Goal: Task Accomplishment & Management: Manage account settings

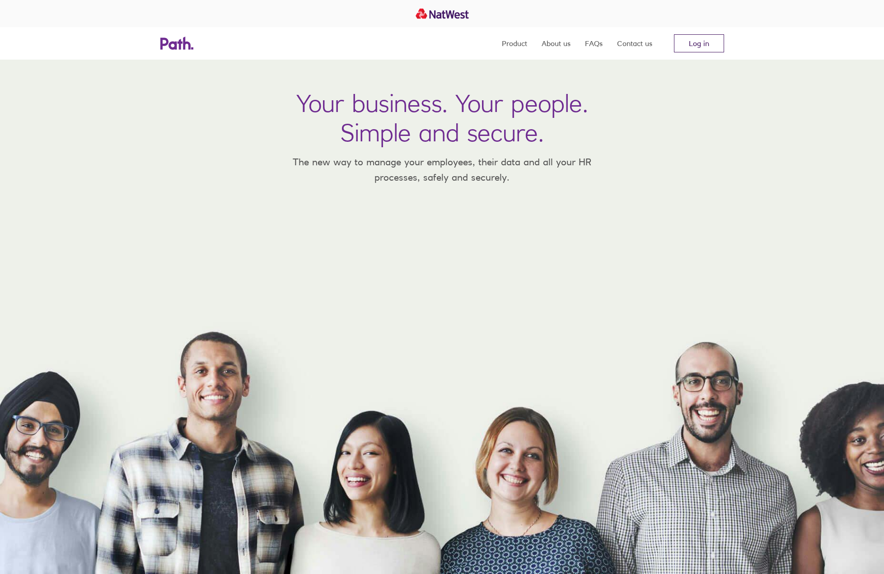
click at [709, 47] on link "Log in" at bounding box center [699, 43] width 50 height 18
click at [689, 41] on link "Log in" at bounding box center [699, 43] width 50 height 18
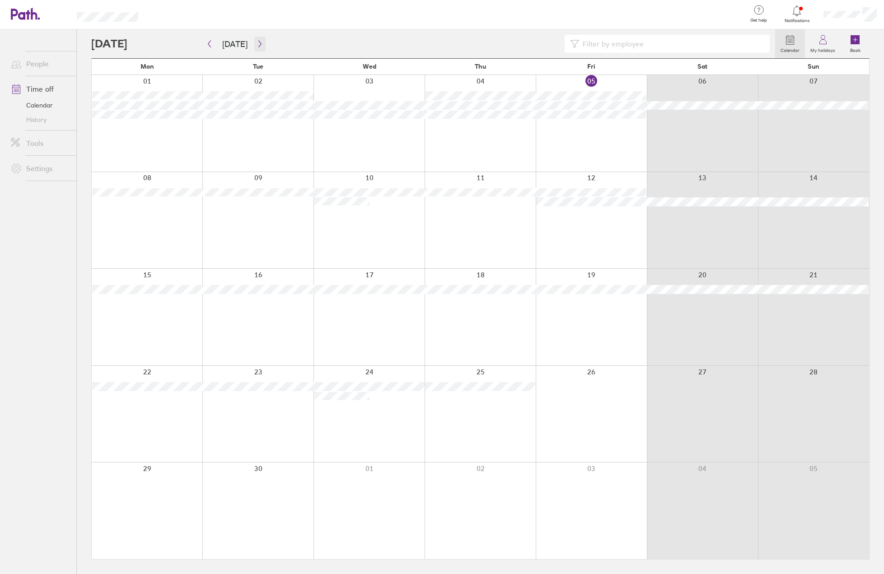
click at [257, 43] on icon "button" at bounding box center [260, 43] width 7 height 7
click at [257, 47] on icon "button" at bounding box center [260, 43] width 7 height 7
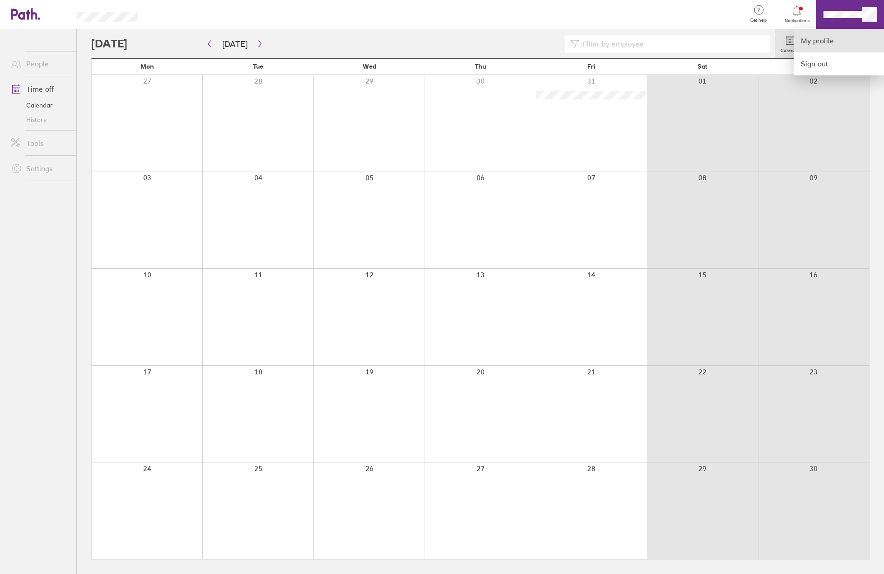
click at [832, 41] on link "My profile" at bounding box center [838, 40] width 90 height 23
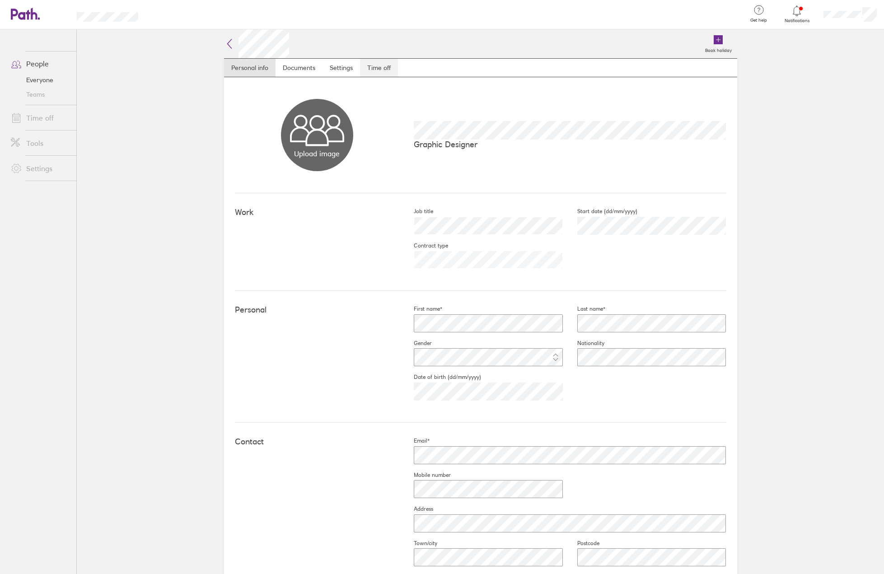
click at [371, 70] on link "Time off" at bounding box center [379, 68] width 38 height 18
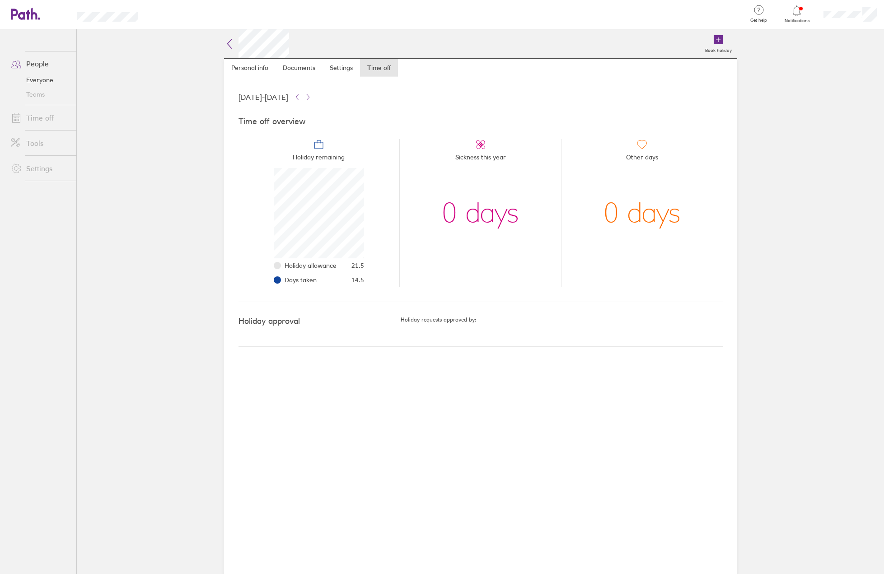
scroll to position [90, 90]
click at [232, 45] on icon at bounding box center [229, 43] width 11 height 11
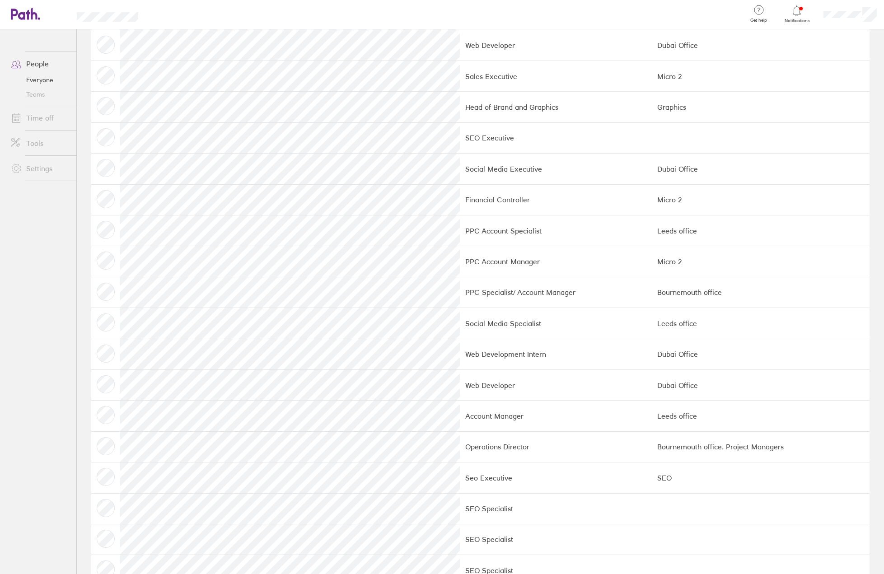
scroll to position [352, 0]
